Goal: Information Seeking & Learning: Learn about a topic

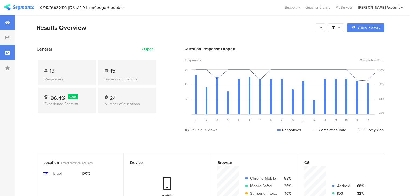
scroll to position [194, 0]
click at [3, 53] on div at bounding box center [7, 52] width 15 height 15
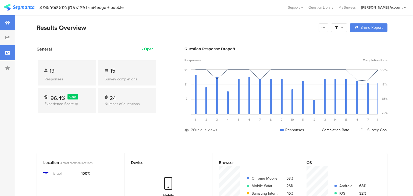
click at [2, 53] on div at bounding box center [7, 52] width 15 height 15
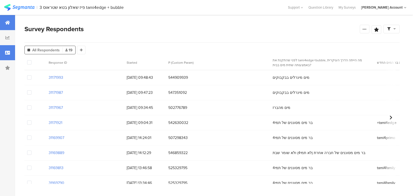
click at [11, 19] on div at bounding box center [7, 22] width 15 height 15
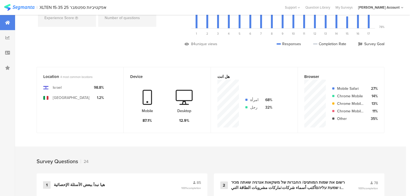
scroll to position [172, 0]
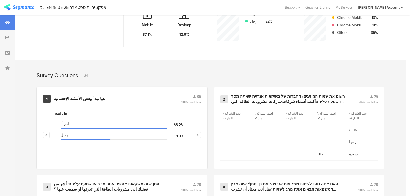
click at [77, 99] on div "هيا نبدأ ببعض الأسئلة الإحصائية" at bounding box center [79, 98] width 51 height 5
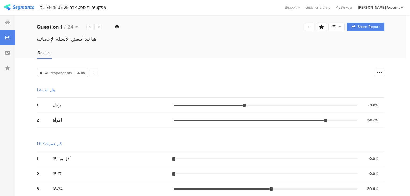
click at [335, 27] on icon at bounding box center [333, 26] width 3 height 3
drag, startPoint x: 364, startPoint y: 40, endPoint x: 363, endPoint y: 46, distance: 6.7
click at [364, 40] on span at bounding box center [365, 42] width 8 height 4
drag, startPoint x: 385, startPoint y: 74, endPoint x: 384, endPoint y: 88, distance: 13.7
click at [382, 74] on icon at bounding box center [379, 72] width 5 height 5
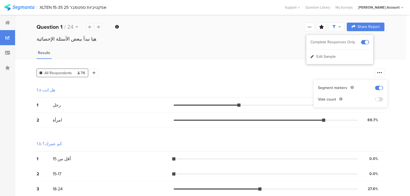
click at [380, 100] on span at bounding box center [379, 99] width 8 height 4
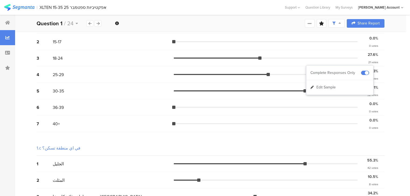
scroll to position [172, 0]
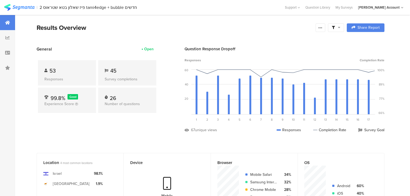
scroll to position [22, 0]
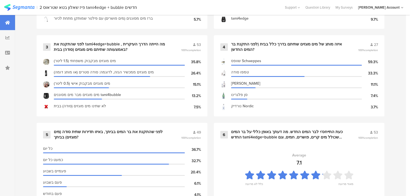
scroll to position [344, 0]
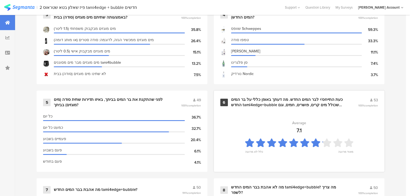
click at [249, 104] on div "כעת התייחס/י לבר המים החדש. מה דעתך באופן כללי על בר המים החדש tami4edge+bubble…" at bounding box center [288, 102] width 114 height 10
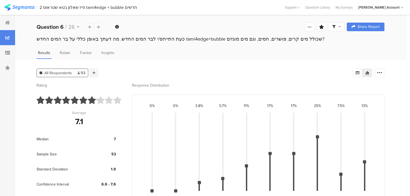
click at [94, 72] on icon at bounding box center [93, 73] width 3 height 4
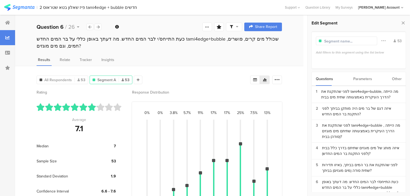
click at [361, 77] on div "Parameters" at bounding box center [362, 79] width 19 height 14
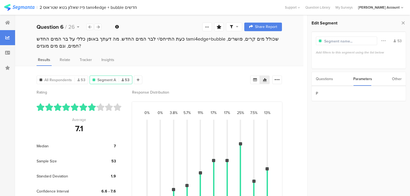
click at [319, 80] on div "Questions" at bounding box center [324, 79] width 17 height 14
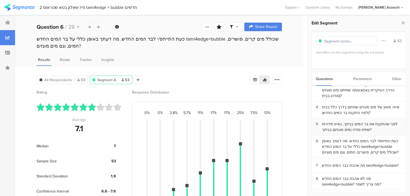
scroll to position [65, 0]
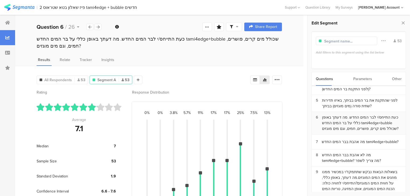
click at [335, 124] on div "כעת התייחס/י לבר המים החדש. מה דעתך באופן כללי על בר המים החדש tami4edge+bubble…" at bounding box center [362, 123] width 80 height 17
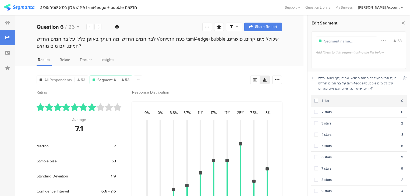
click at [324, 103] on div "1 star" at bounding box center [359, 100] width 83 height 5
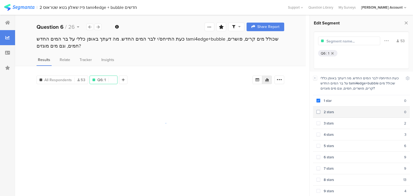
click at [325, 110] on div "2 stars" at bounding box center [362, 111] width 84 height 5
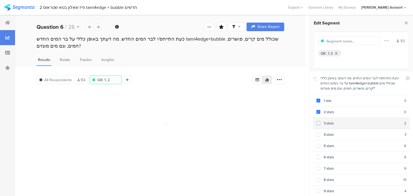
click at [328, 123] on div "3 stars" at bounding box center [362, 123] width 84 height 5
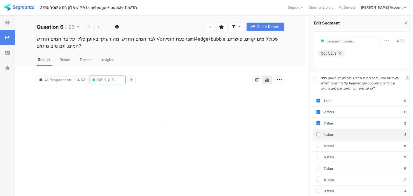
click at [329, 133] on div "4 stars" at bounding box center [362, 134] width 84 height 5
click at [330, 145] on div "5 stars" at bounding box center [362, 145] width 84 height 5
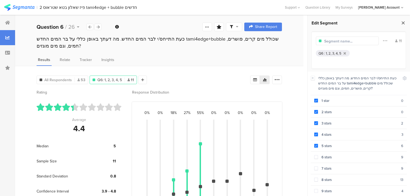
click at [402, 23] on icon at bounding box center [403, 23] width 6 height 8
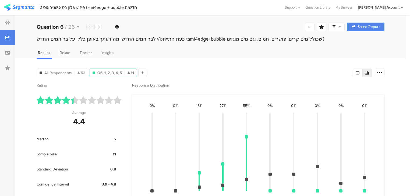
click at [88, 27] on icon at bounding box center [89, 26] width 3 height 3
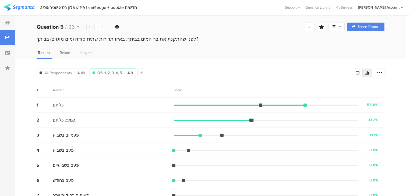
click at [88, 27] on icon at bounding box center [89, 26] width 3 height 3
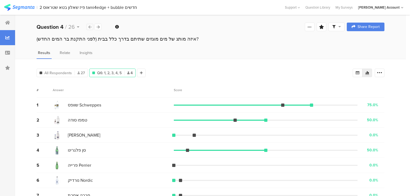
click at [88, 27] on icon at bounding box center [89, 26] width 3 height 3
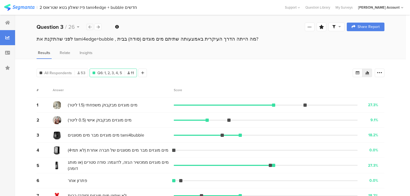
click at [88, 27] on icon at bounding box center [89, 26] width 3 height 3
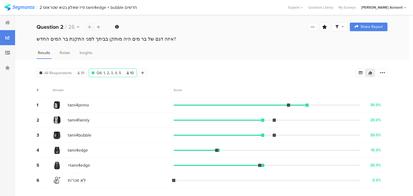
click at [88, 27] on icon at bounding box center [89, 26] width 3 height 3
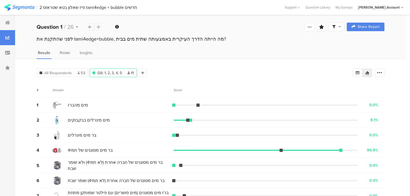
click at [98, 27] on icon at bounding box center [98, 26] width 3 height 3
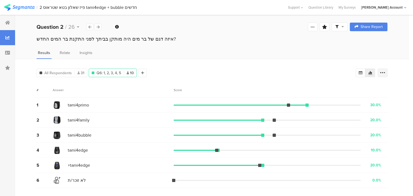
click at [385, 71] on icon at bounding box center [382, 72] width 5 height 5
click at [87, 27] on div at bounding box center [89, 27] width 7 height 6
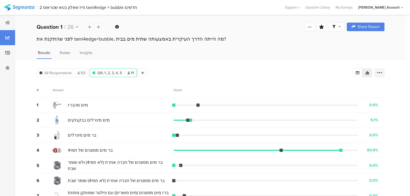
click at [384, 72] on div at bounding box center [379, 73] width 10 height 9
click at [378, 99] on span at bounding box center [379, 99] width 8 height 4
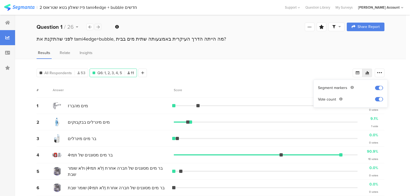
click at [99, 27] on icon at bounding box center [98, 26] width 3 height 3
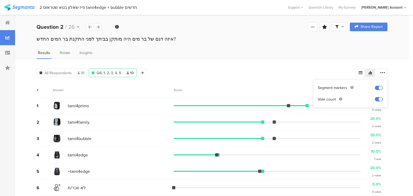
click at [398, 117] on div "All Respondents 31 Q6: 1, 2, 3, 4, 5 10 Add Segment # Answer Score 1 tami4primo…" at bounding box center [212, 129] width 394 height 141
click at [98, 28] on icon at bounding box center [98, 26] width 3 height 3
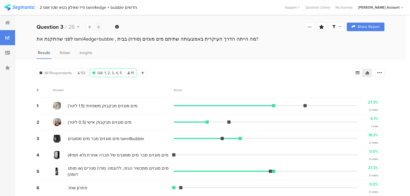
click at [98, 28] on icon at bounding box center [98, 26] width 3 height 3
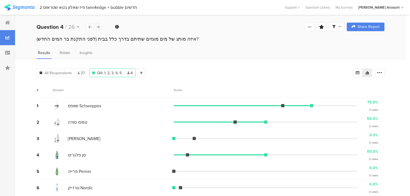
click at [97, 28] on icon at bounding box center [98, 26] width 3 height 3
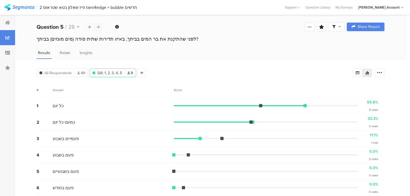
click at [97, 28] on icon at bounding box center [98, 26] width 3 height 3
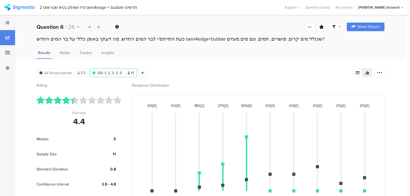
click at [97, 28] on icon at bounding box center [98, 26] width 3 height 3
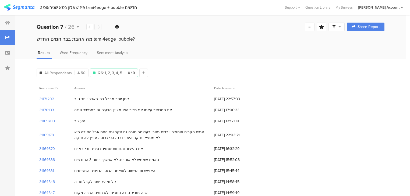
click at [97, 28] on icon at bounding box center [98, 26] width 3 height 3
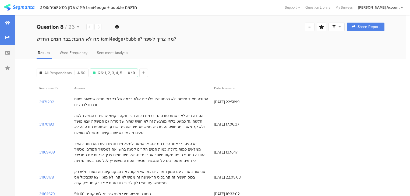
click at [9, 22] on icon at bounding box center [7, 22] width 5 height 4
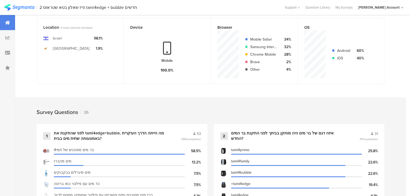
scroll to position [65, 0]
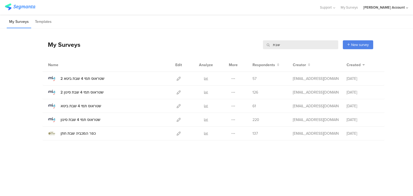
click at [275, 46] on input "שבת" at bounding box center [300, 44] width 75 height 9
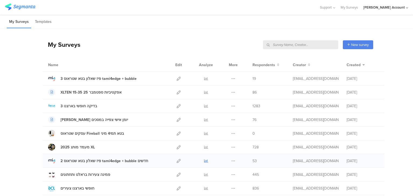
click at [204, 160] on icon at bounding box center [206, 161] width 4 height 4
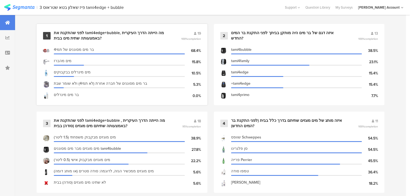
scroll to position [237, 0]
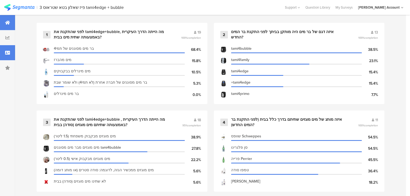
click at [6, 51] on icon at bounding box center [7, 53] width 5 height 4
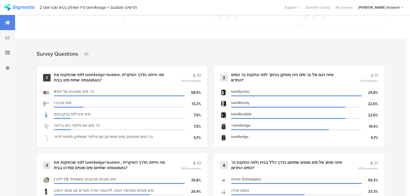
scroll to position [108, 0]
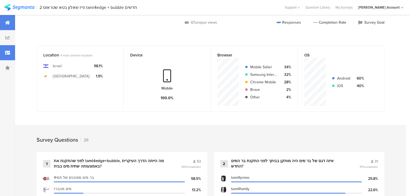
click at [7, 56] on div at bounding box center [7, 52] width 15 height 15
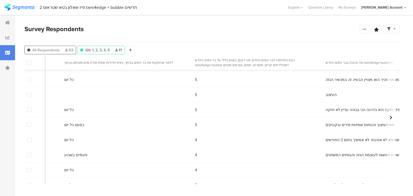
scroll to position [0, 757]
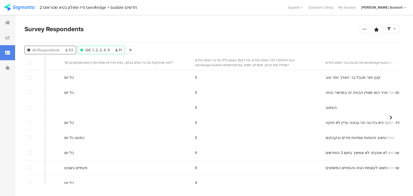
click at [62, 49] on div "All Respondents 53" at bounding box center [50, 50] width 51 height 6
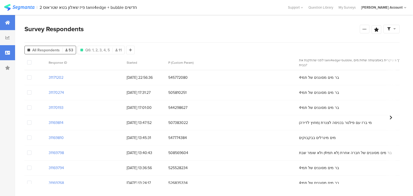
click at [6, 23] on icon at bounding box center [7, 22] width 5 height 4
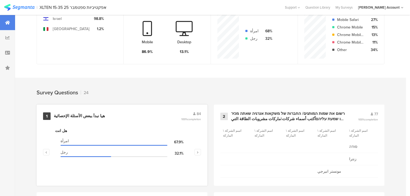
scroll to position [194, 0]
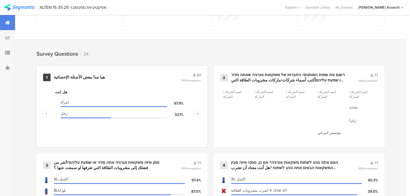
click at [70, 76] on div "هيا نبدأ ببعض الأسئلة الإحصائية" at bounding box center [79, 77] width 51 height 5
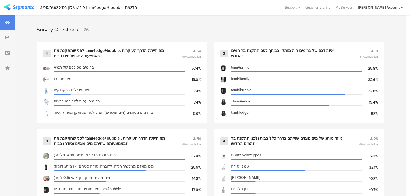
scroll to position [194, 0]
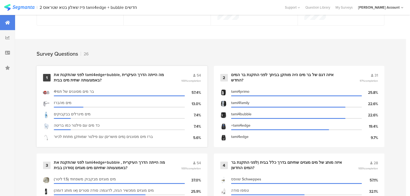
click at [68, 77] on div "לפני שהתקנת את tami4edge+bubble, מה הייתה הדרך העיקרית באמצעותה שתית מים בבית?" at bounding box center [111, 77] width 114 height 10
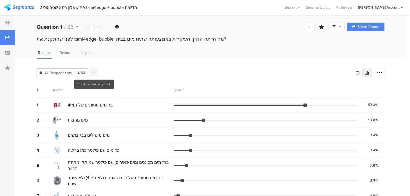
click at [97, 72] on div at bounding box center [94, 73] width 9 height 9
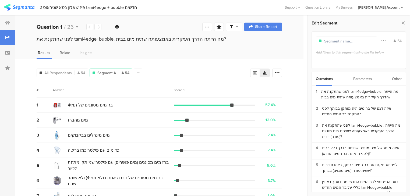
click at [359, 80] on div "Parameters" at bounding box center [362, 79] width 19 height 14
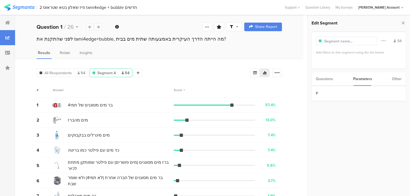
drag, startPoint x: 319, startPoint y: 77, endPoint x: 326, endPoint y: 89, distance: 13.6
click at [319, 77] on div "Questions" at bounding box center [324, 79] width 17 height 14
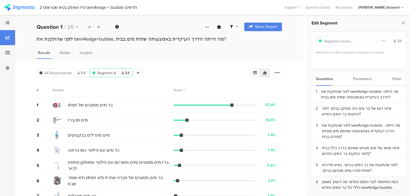
click at [355, 185] on div "כעת התייחס/י לבר המים החדש. מה דעתך באופן כללי על בר המים החדש tami4edge+bubble…" at bounding box center [362, 187] width 80 height 17
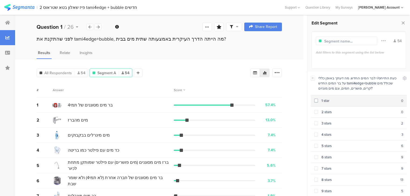
click at [321, 101] on div "1 star" at bounding box center [359, 100] width 83 height 5
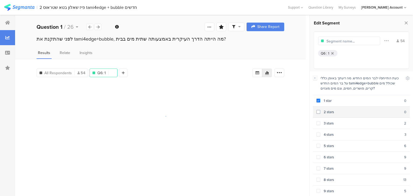
click at [329, 116] on section "2 stars 0" at bounding box center [361, 111] width 97 height 11
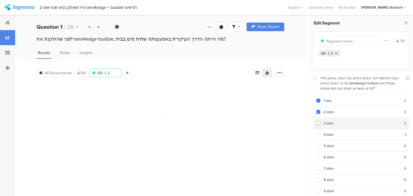
click at [330, 124] on div "3 stars" at bounding box center [362, 123] width 84 height 5
click at [330, 132] on div "4 stars" at bounding box center [362, 134] width 84 height 5
drag, startPoint x: 330, startPoint y: 141, endPoint x: 337, endPoint y: 126, distance: 16.7
click at [330, 142] on section "5 stars 6" at bounding box center [361, 145] width 97 height 11
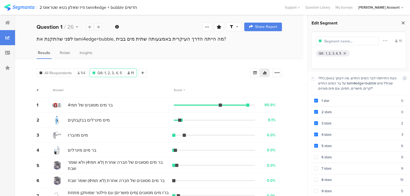
click at [405, 22] on icon at bounding box center [403, 23] width 6 height 8
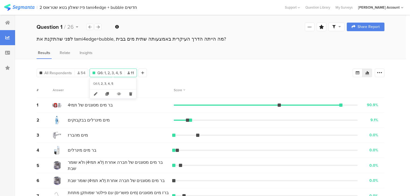
click at [119, 73] on span "Q6: 1, 2, 3, 4, 5" at bounding box center [109, 73] width 24 height 6
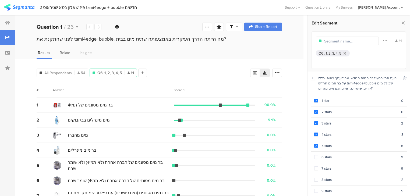
click at [334, 42] on input "text" at bounding box center [347, 41] width 47 height 6
type input "דרגו ציון 1-5"
click at [403, 22] on icon at bounding box center [403, 23] width 6 height 8
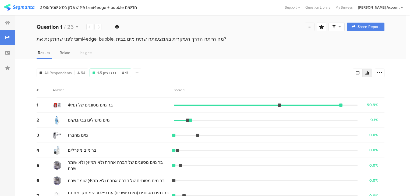
click at [312, 26] on icon at bounding box center [309, 27] width 4 height 4
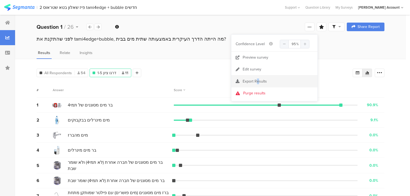
click at [257, 78] on span "Export Results" at bounding box center [254, 81] width 24 height 6
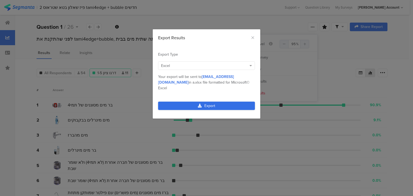
click at [212, 102] on link "Export" at bounding box center [206, 106] width 97 height 8
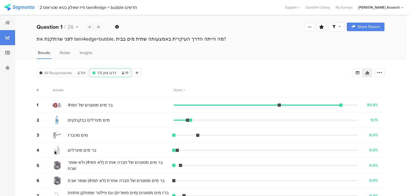
click at [90, 29] on div at bounding box center [89, 27] width 7 height 6
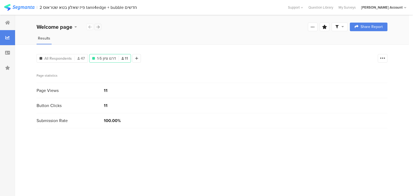
click at [97, 26] on icon at bounding box center [98, 26] width 3 height 3
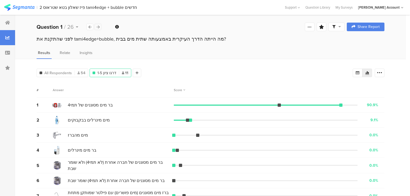
click at [97, 26] on icon at bounding box center [98, 26] width 3 height 3
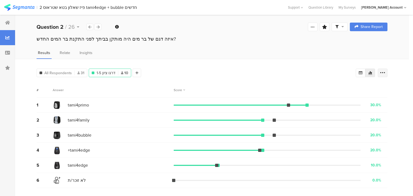
drag, startPoint x: 383, startPoint y: 74, endPoint x: 374, endPoint y: 94, distance: 22.0
click at [383, 74] on icon at bounding box center [382, 72] width 5 height 5
click at [382, 99] on span at bounding box center [379, 99] width 8 height 4
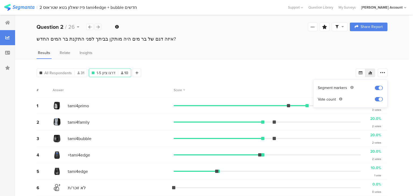
click at [99, 26] on icon at bounding box center [98, 26] width 3 height 3
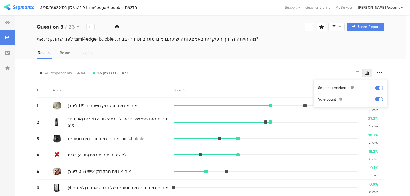
click at [96, 28] on div at bounding box center [97, 27] width 7 height 6
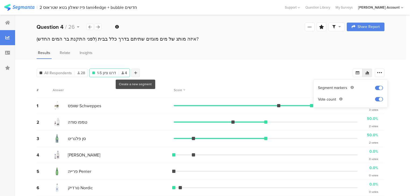
click at [137, 73] on div at bounding box center [135, 73] width 9 height 9
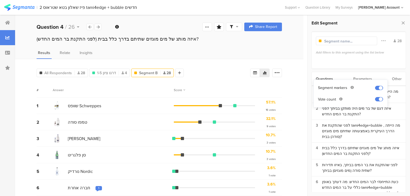
click at [355, 76] on div "Parameters" at bounding box center [362, 79] width 19 height 14
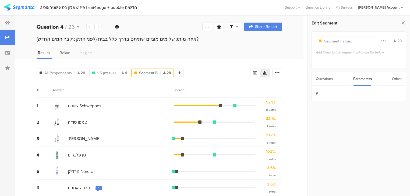
click at [323, 79] on div "Questions" at bounding box center [324, 79] width 17 height 14
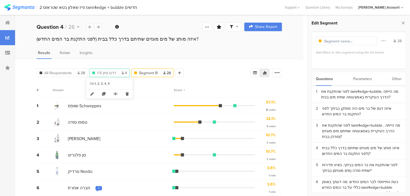
click at [107, 72] on span "דרגו ציון 1-5" at bounding box center [106, 73] width 19 height 6
type input "דרגו ציון 1-5"
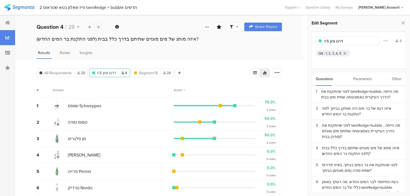
click at [98, 28] on icon at bounding box center [98, 26] width 3 height 3
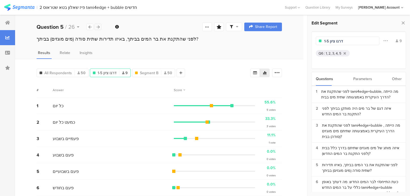
click at [98, 28] on icon at bounding box center [98, 26] width 3 height 3
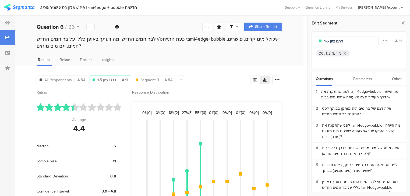
click at [98, 28] on icon at bounding box center [98, 26] width 3 height 3
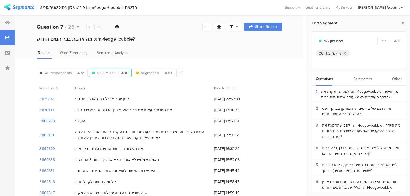
click at [98, 28] on icon at bounding box center [98, 26] width 3 height 3
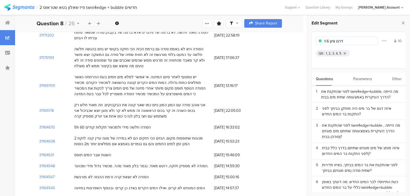
scroll to position [67, 0]
